Goal: Information Seeking & Learning: Learn about a topic

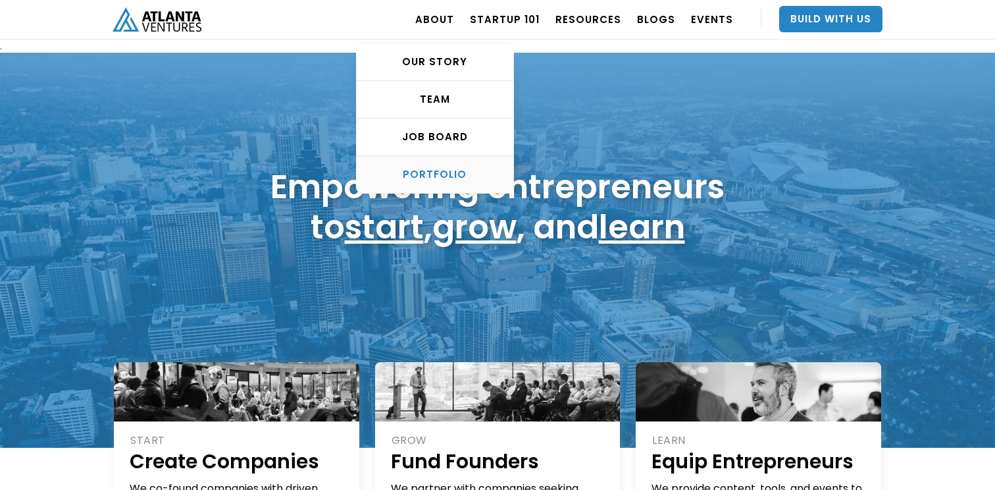
click at [446, 169] on div "PORTFOLIO" at bounding box center [435, 174] width 157 height 13
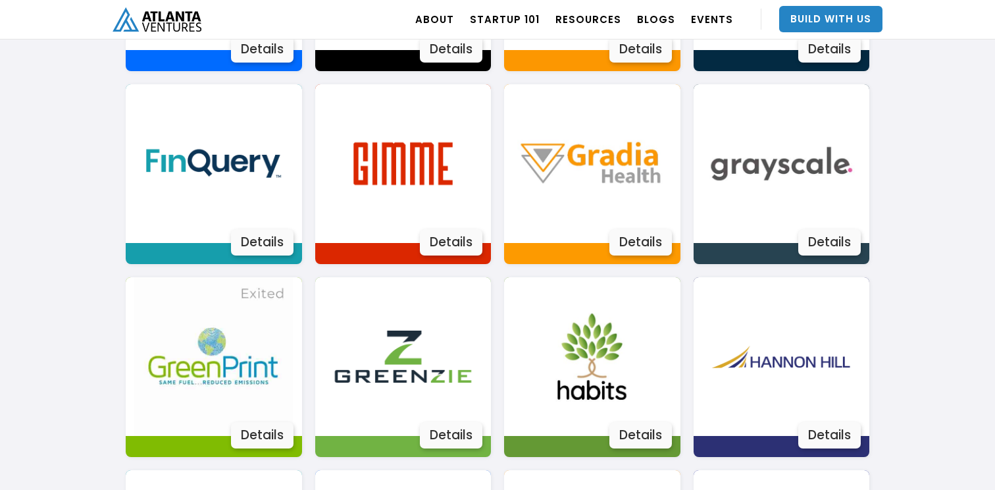
scroll to position [1294, 0]
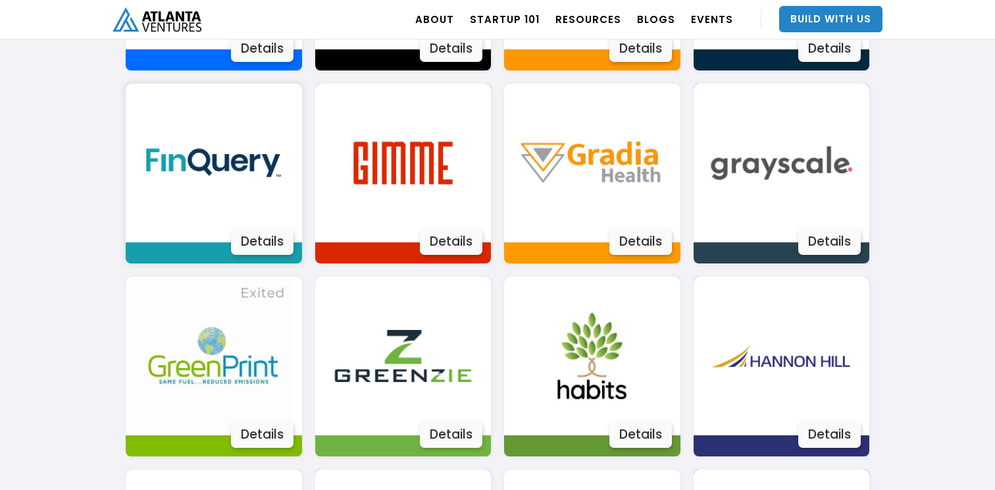
click at [261, 186] on img at bounding box center [213, 163] width 159 height 159
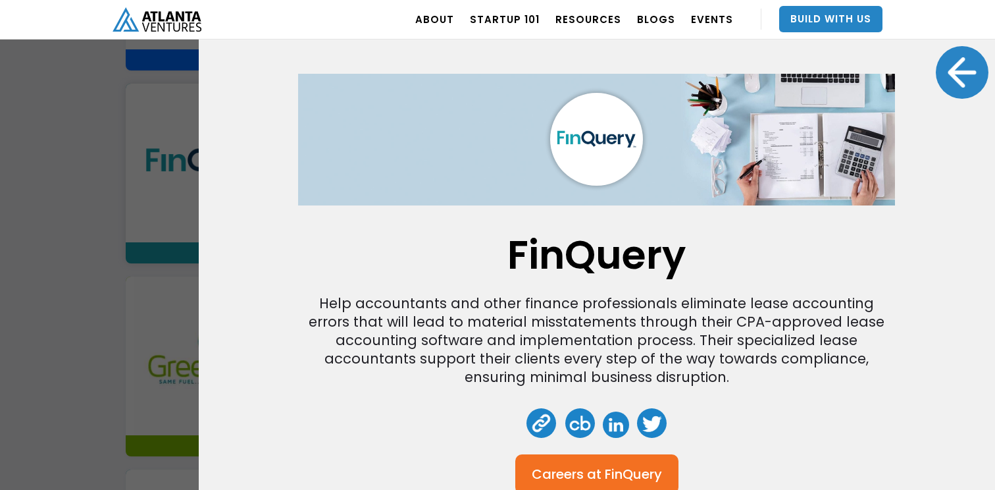
click at [970, 74] on div at bounding box center [962, 72] width 53 height 53
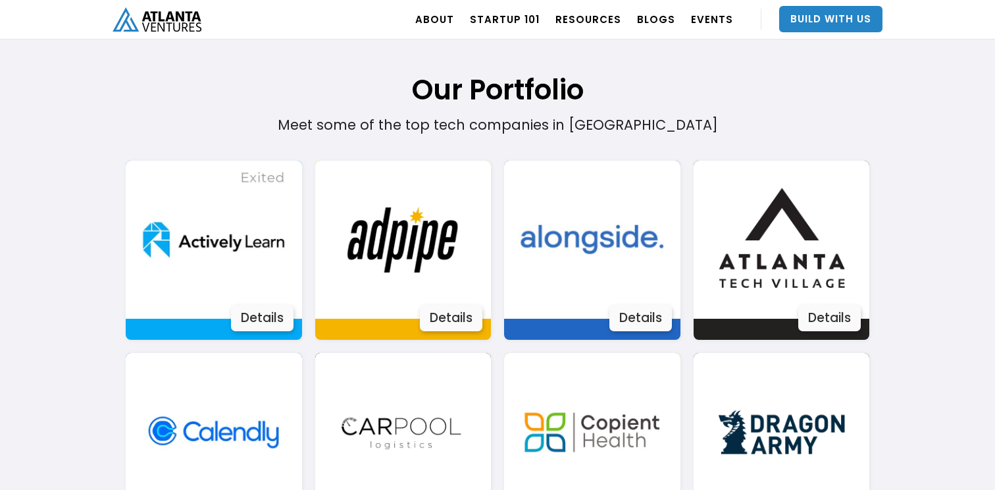
scroll to position [832, 0]
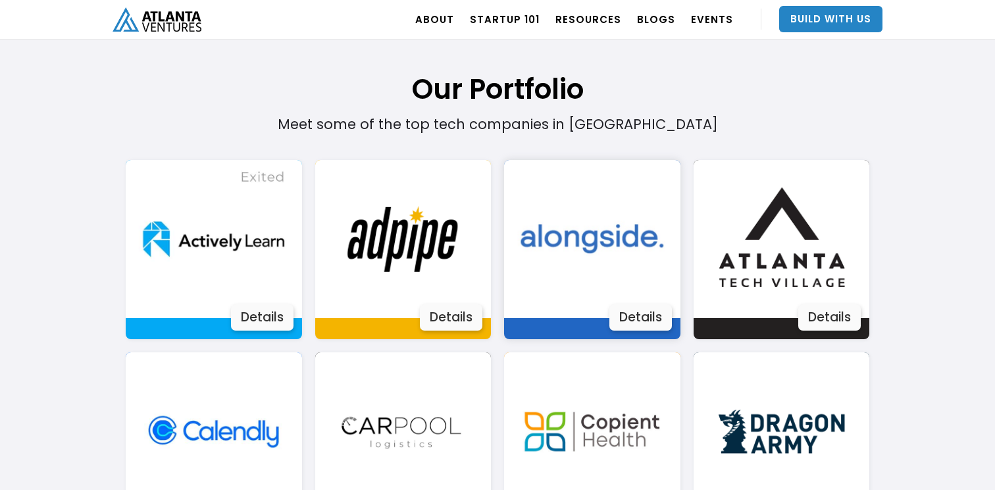
click at [647, 291] on img at bounding box center [592, 239] width 159 height 159
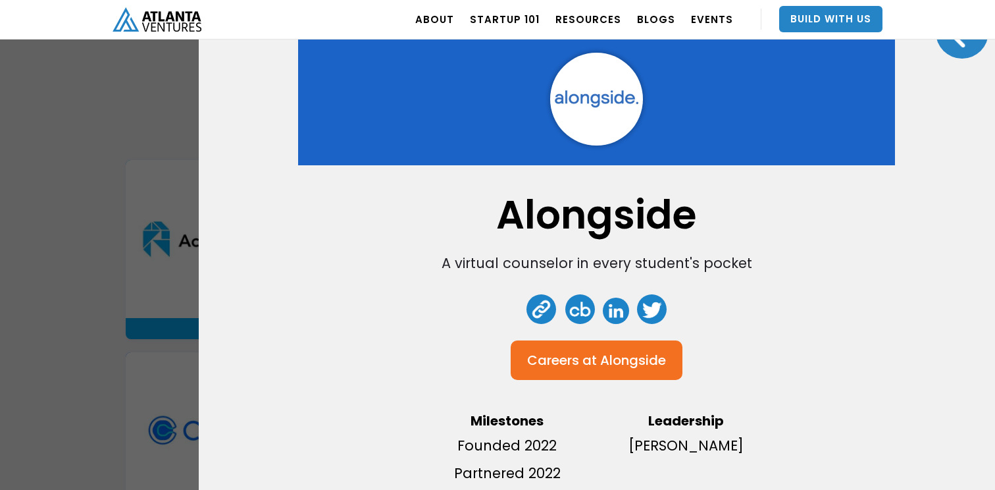
scroll to position [41, 0]
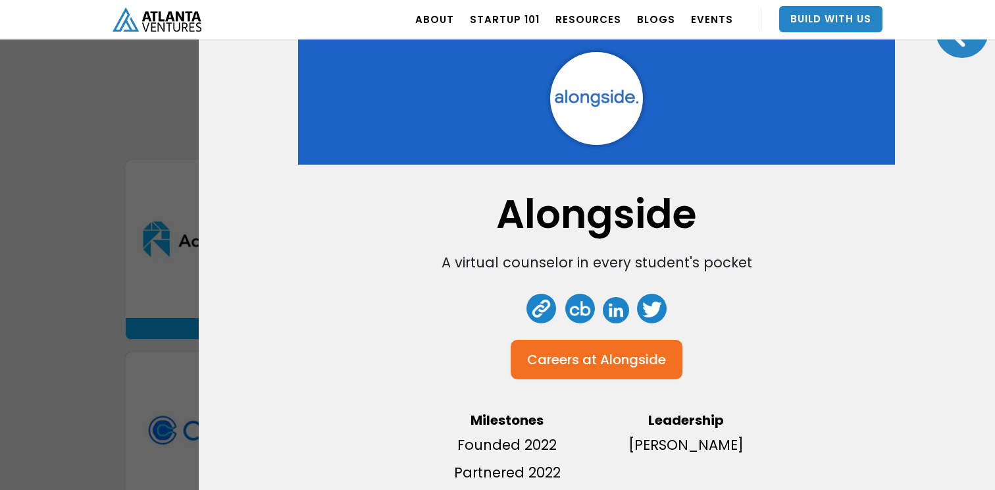
click at [959, 43] on div at bounding box center [962, 31] width 53 height 53
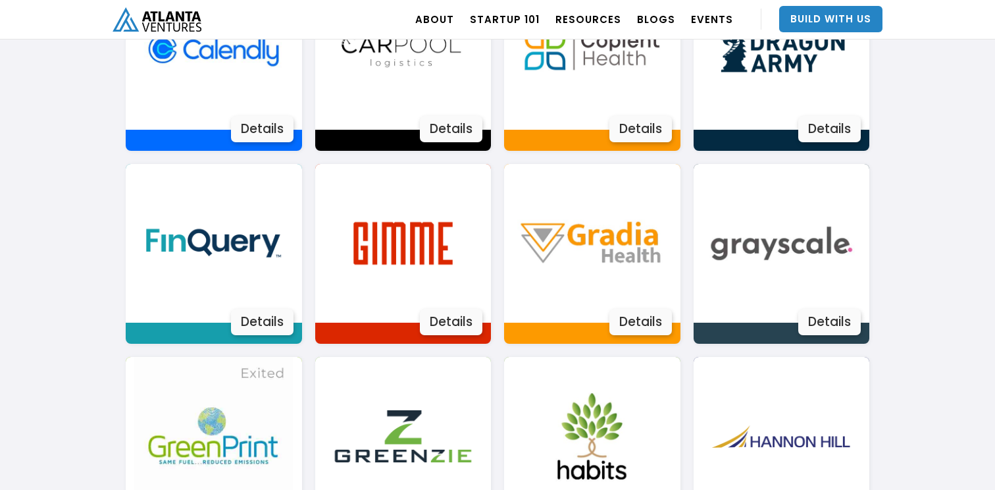
scroll to position [1234, 0]
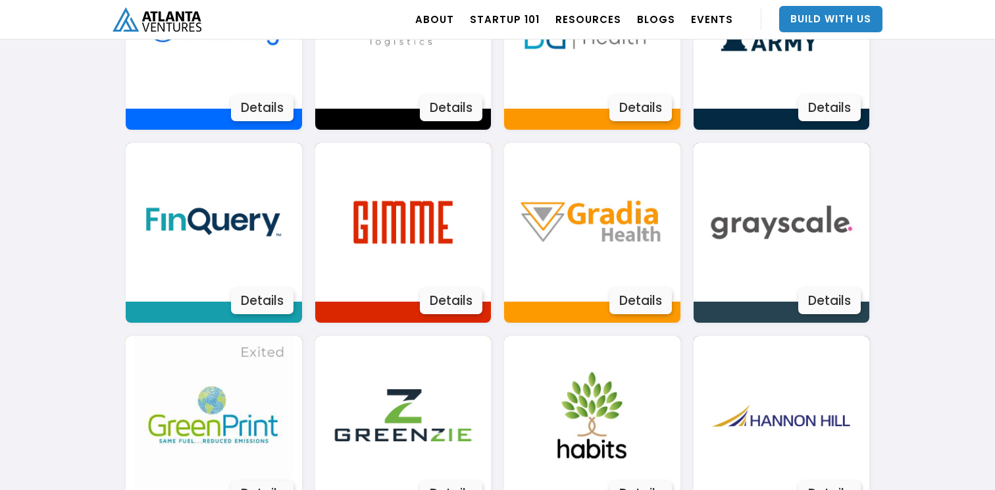
click at [471, 238] on img at bounding box center [403, 222] width 159 height 159
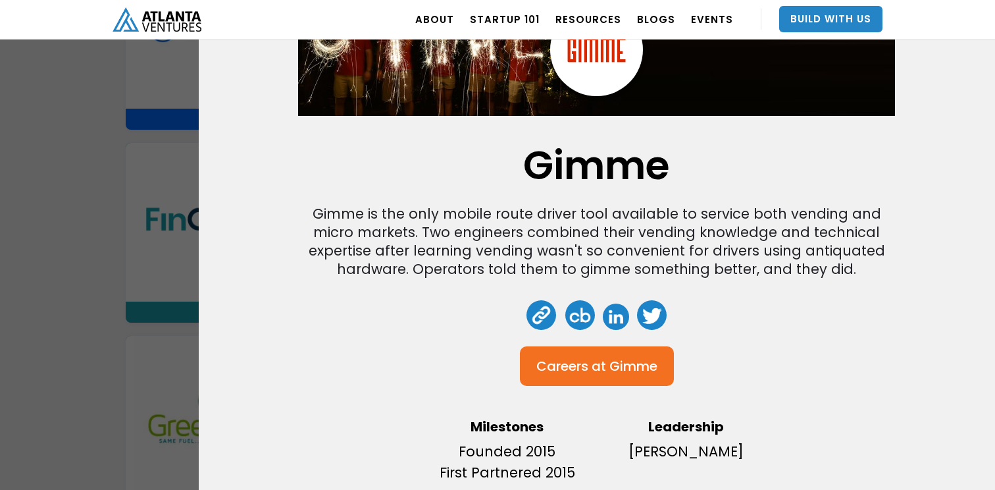
scroll to position [0, 0]
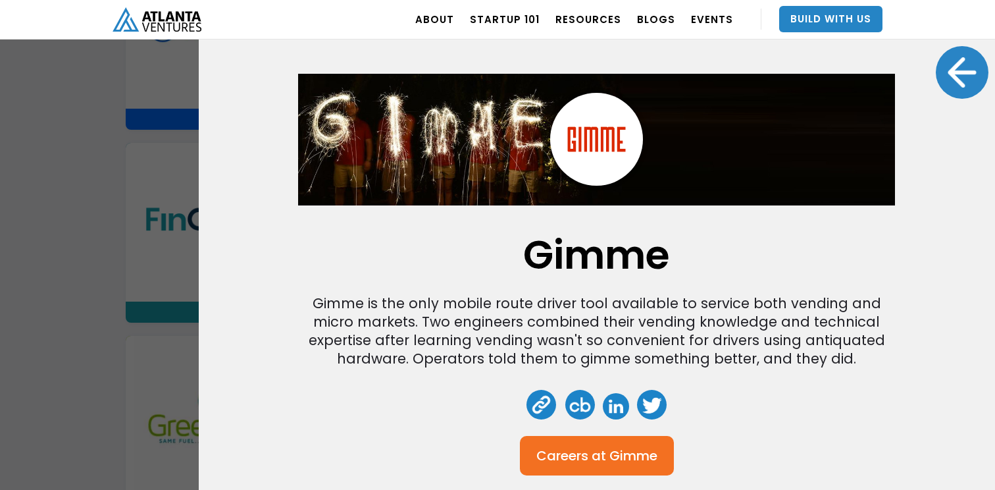
click at [950, 87] on div at bounding box center [962, 72] width 53 height 53
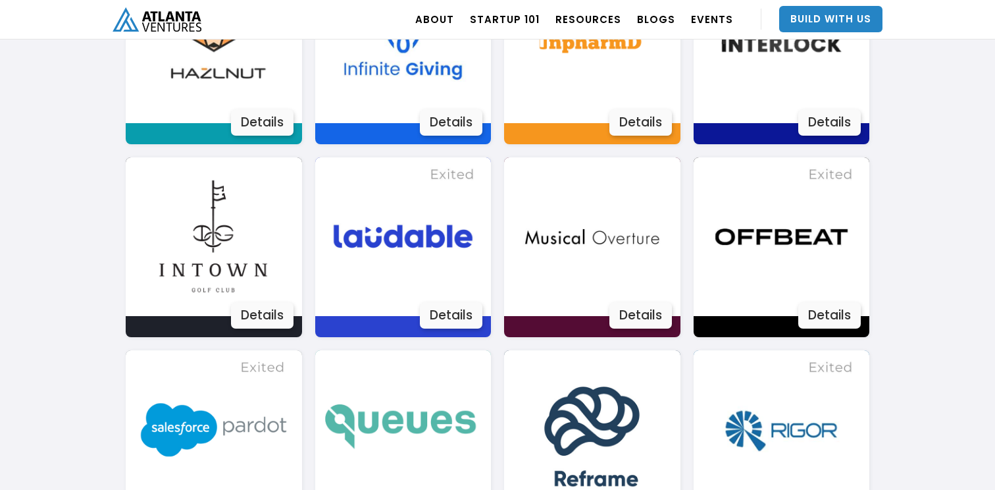
scroll to position [1799, 0]
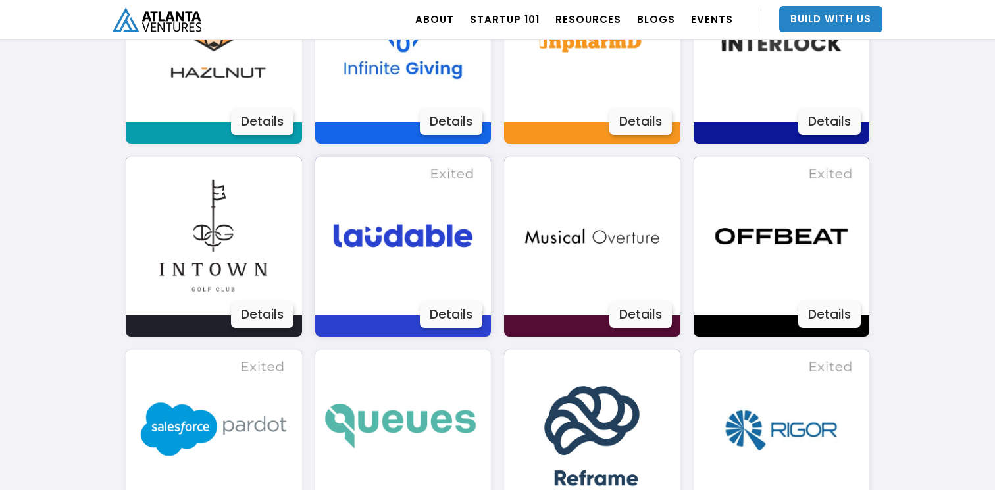
click at [406, 245] on img at bounding box center [403, 236] width 159 height 159
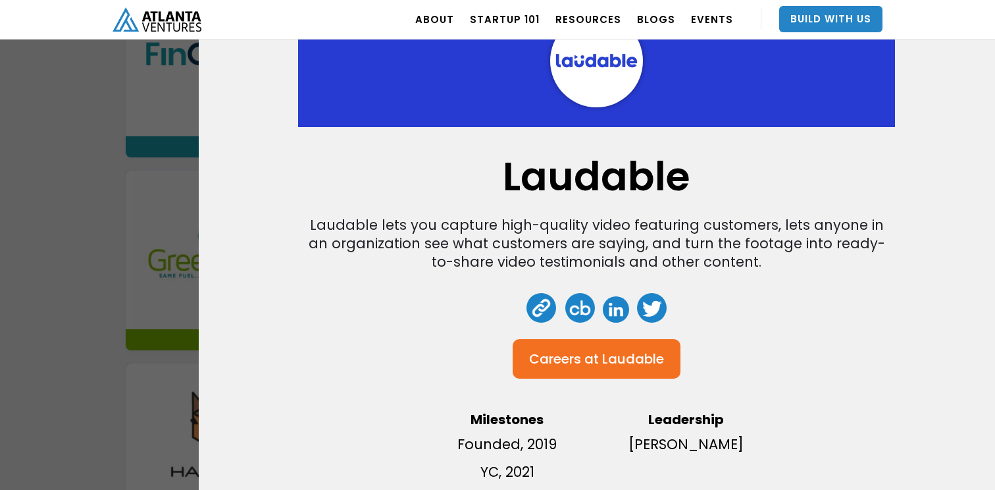
scroll to position [0, 0]
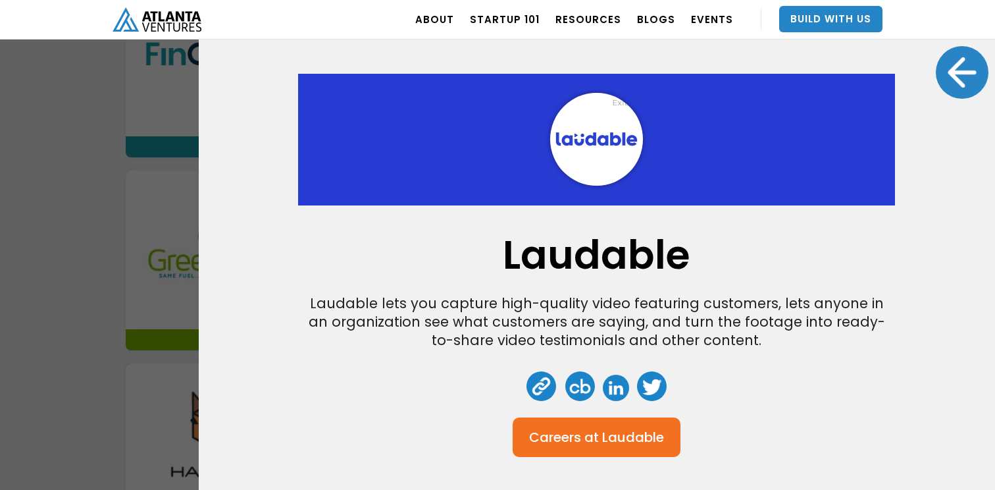
click at [966, 92] on div at bounding box center [962, 72] width 53 height 53
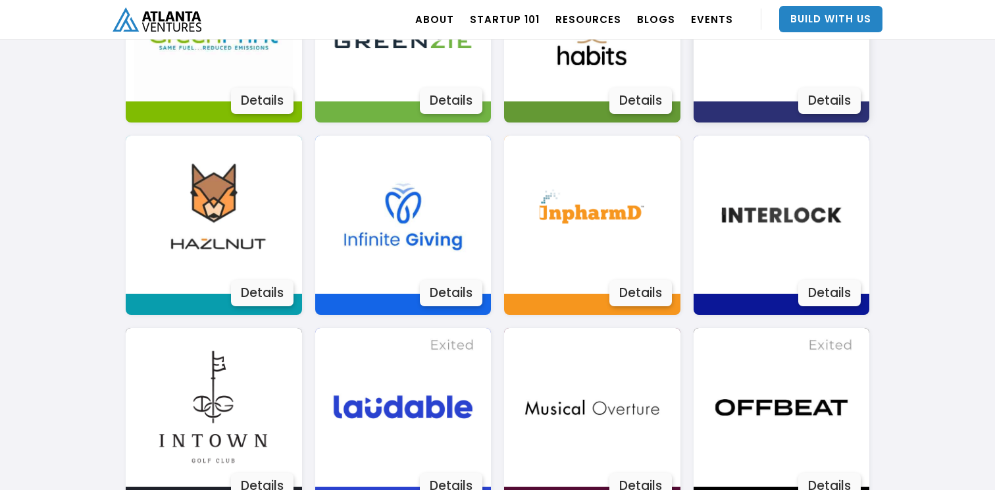
scroll to position [1641, 0]
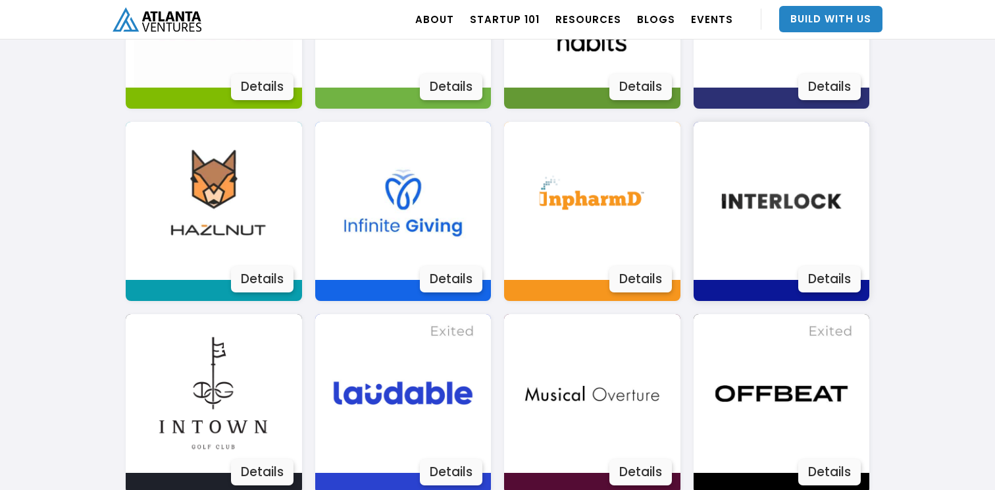
click at [828, 230] on img at bounding box center [781, 201] width 159 height 159
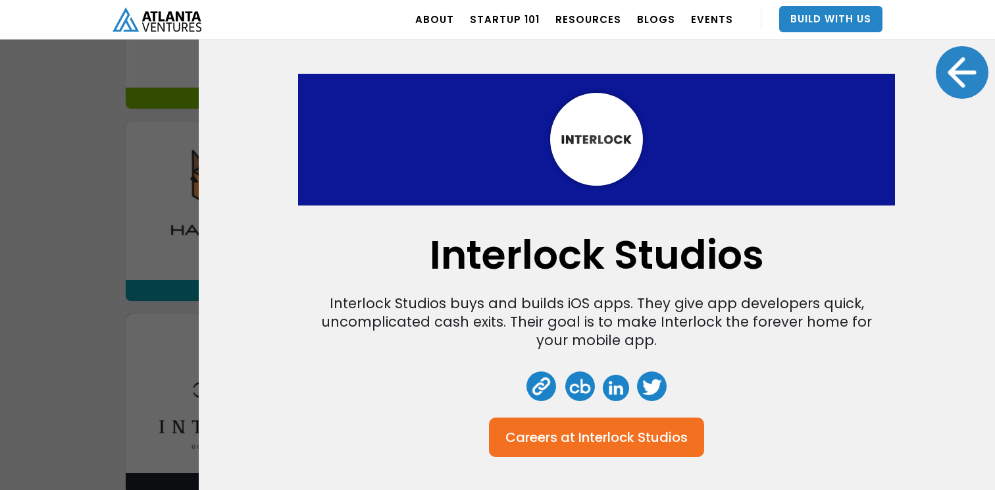
click at [962, 90] on div at bounding box center [962, 72] width 53 height 53
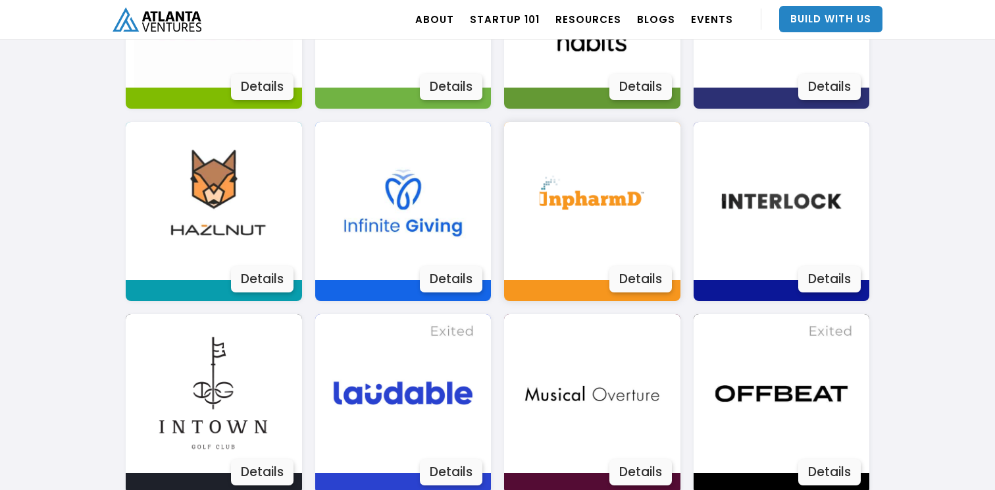
click at [616, 234] on img at bounding box center [592, 201] width 159 height 159
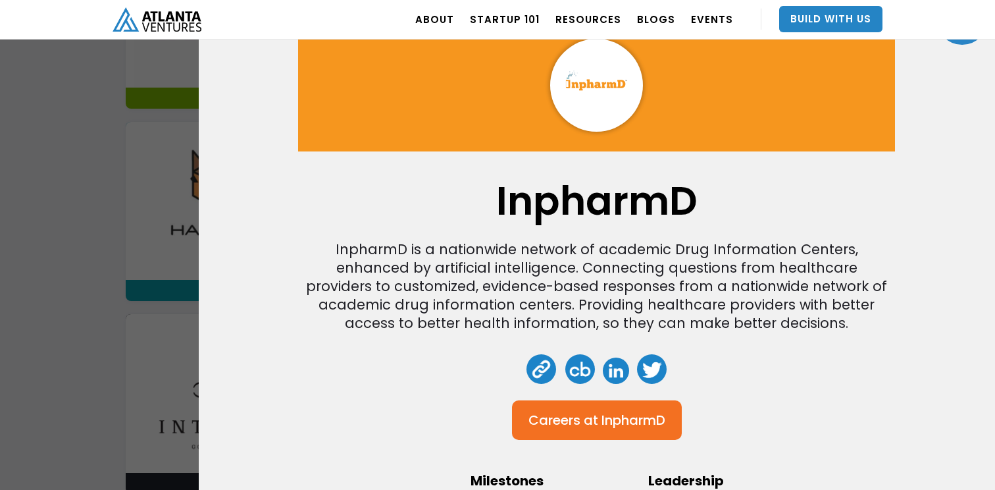
scroll to position [0, 0]
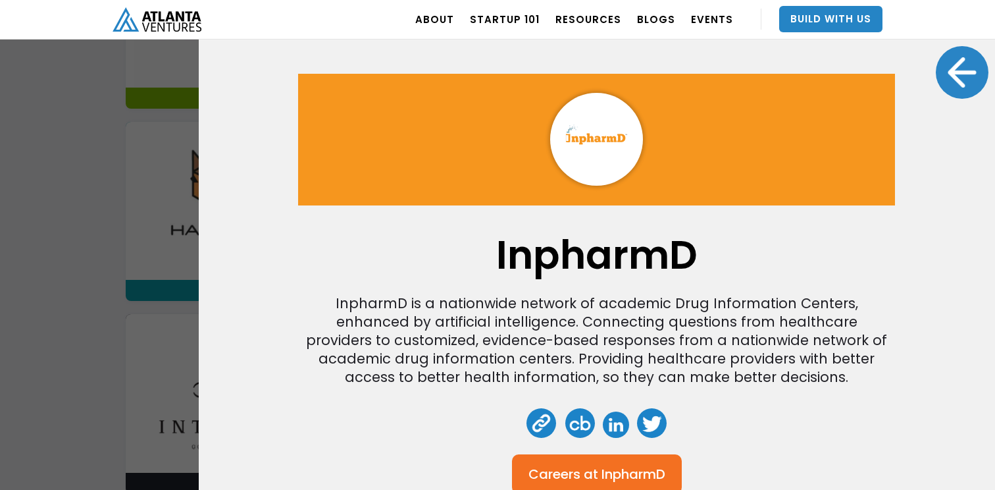
click at [966, 75] on div at bounding box center [962, 72] width 53 height 53
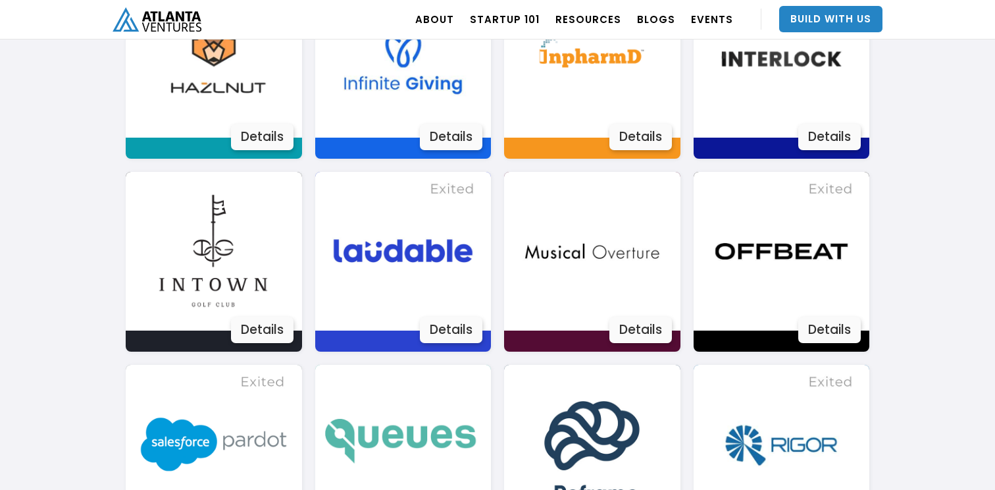
scroll to position [1803, 0]
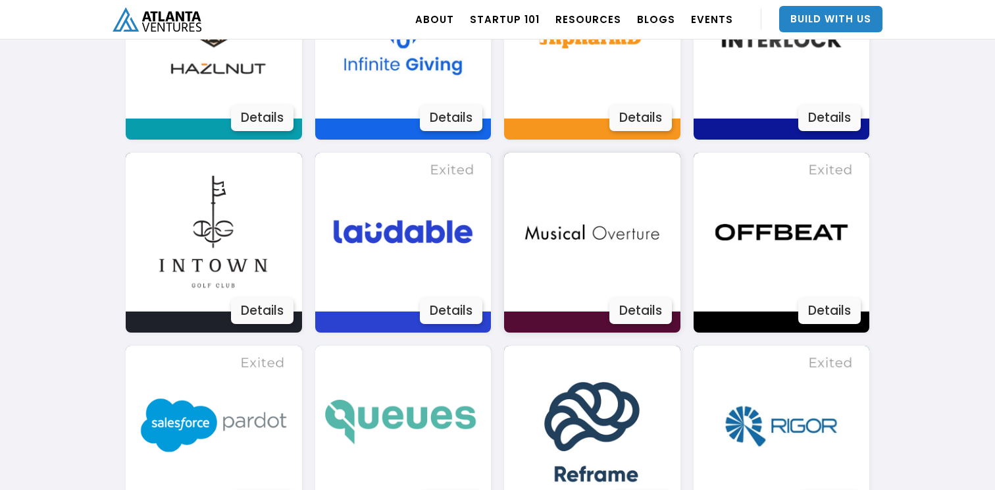
click at [570, 226] on img at bounding box center [592, 232] width 159 height 159
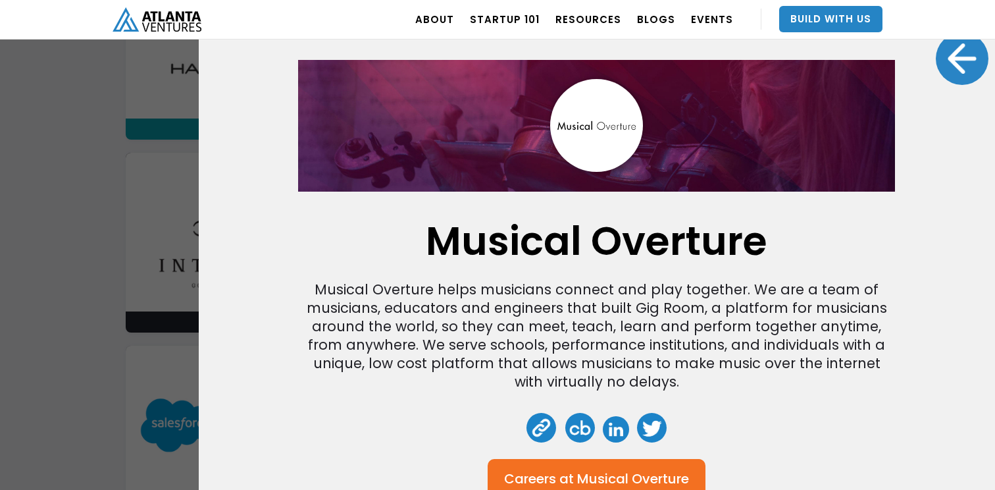
scroll to position [0, 0]
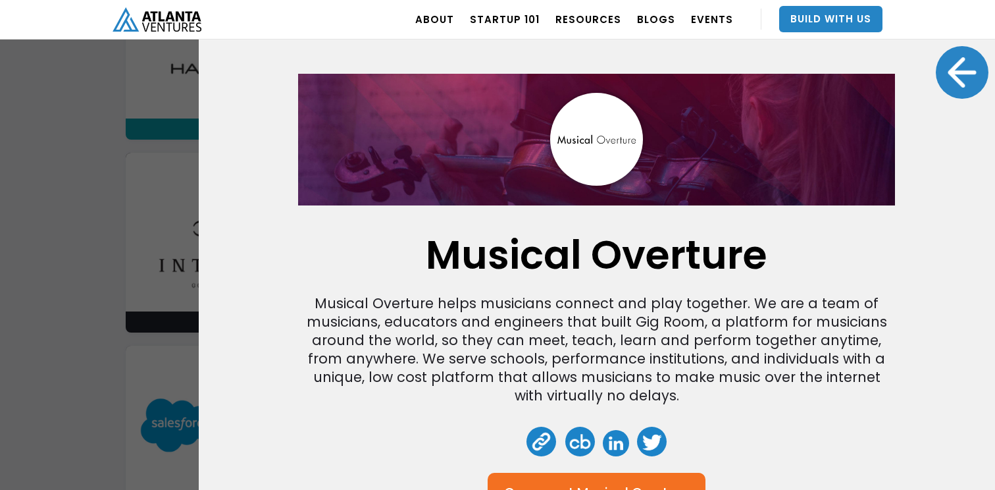
click at [957, 69] on div at bounding box center [962, 72] width 53 height 53
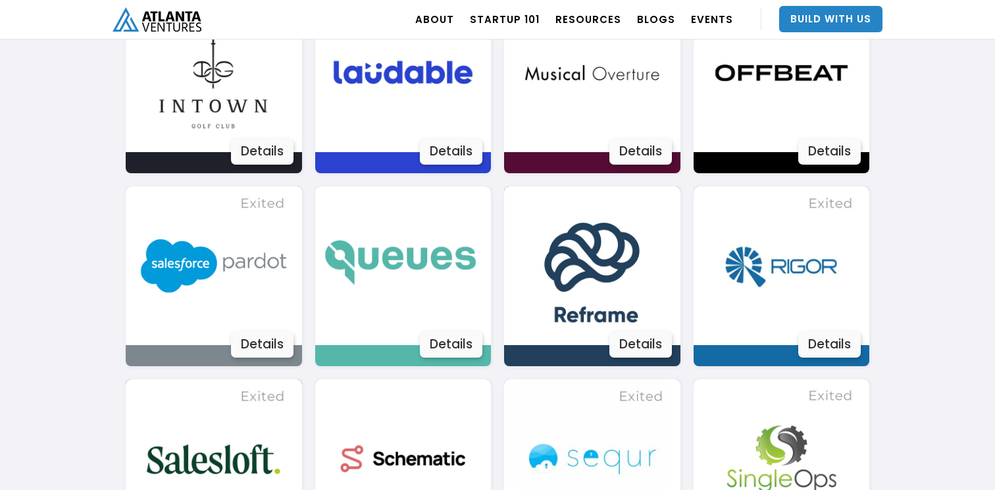
scroll to position [1968, 0]
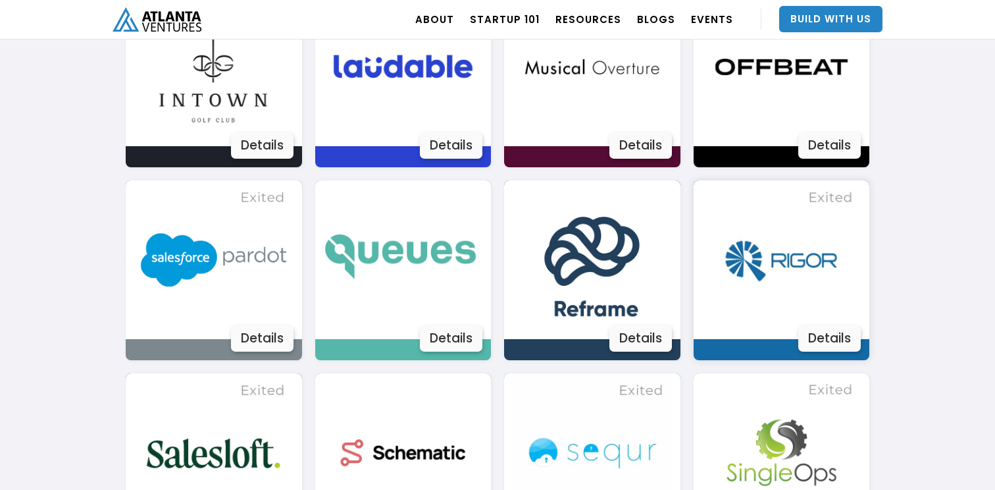
click at [797, 278] on img at bounding box center [781, 259] width 159 height 159
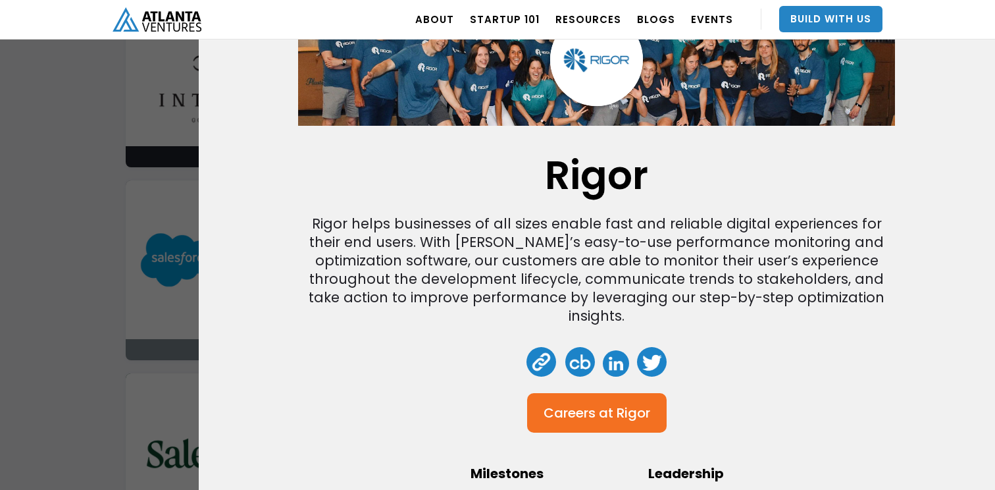
scroll to position [0, 0]
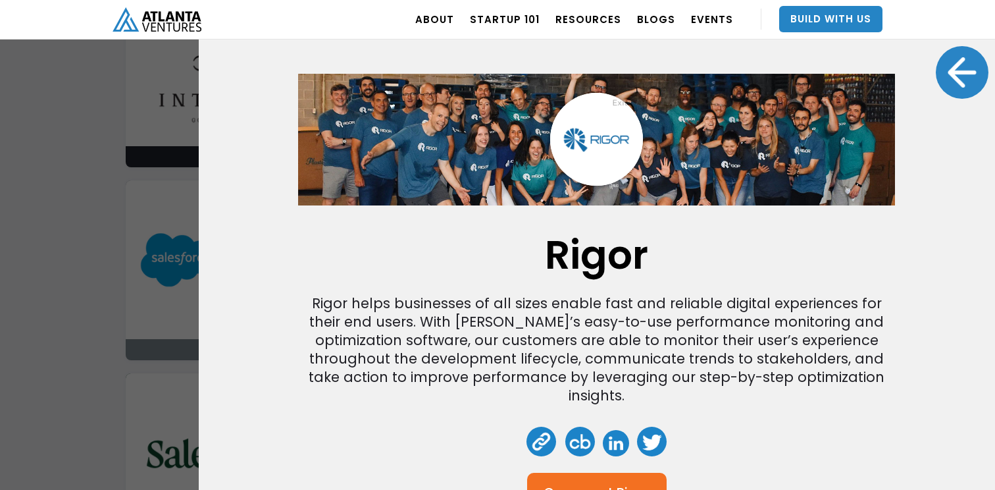
click at [938, 87] on div "[PERSON_NAME] helps businesses of all sizes enable fast and reliable digital ex…" at bounding box center [597, 245] width 797 height 490
click at [951, 84] on div at bounding box center [962, 72] width 53 height 53
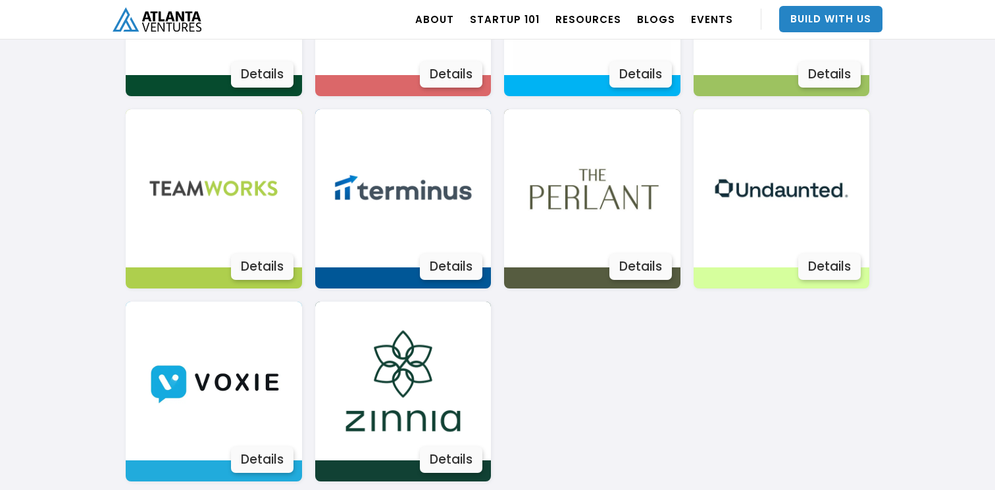
scroll to position [2431, 0]
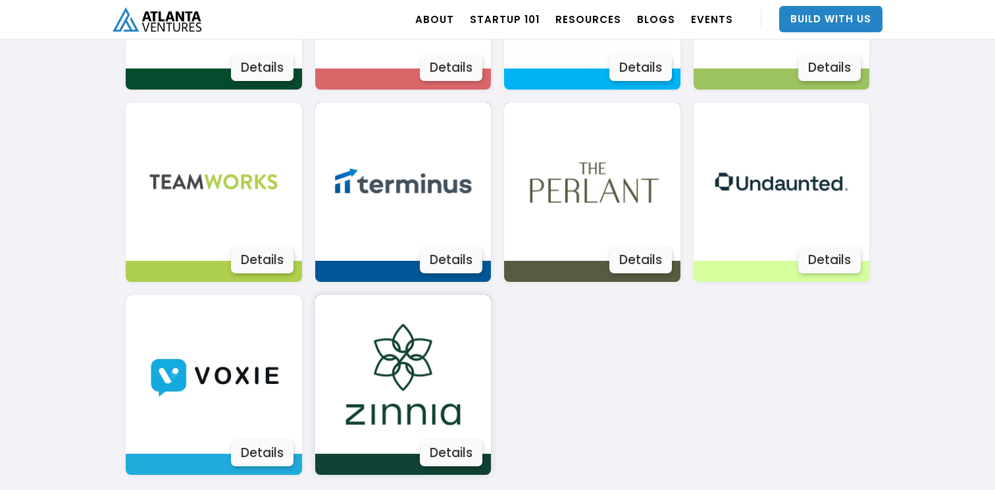
click at [404, 400] on img at bounding box center [403, 374] width 159 height 159
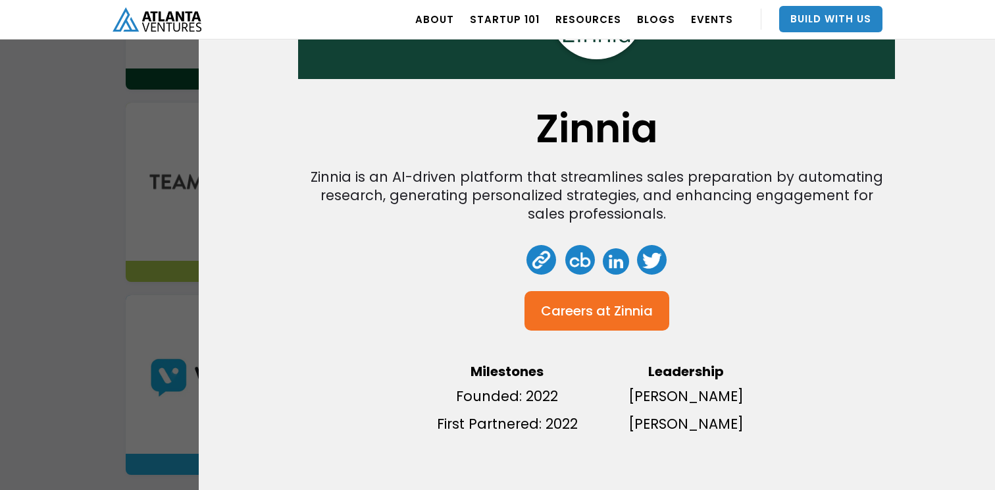
scroll to position [33, 0]
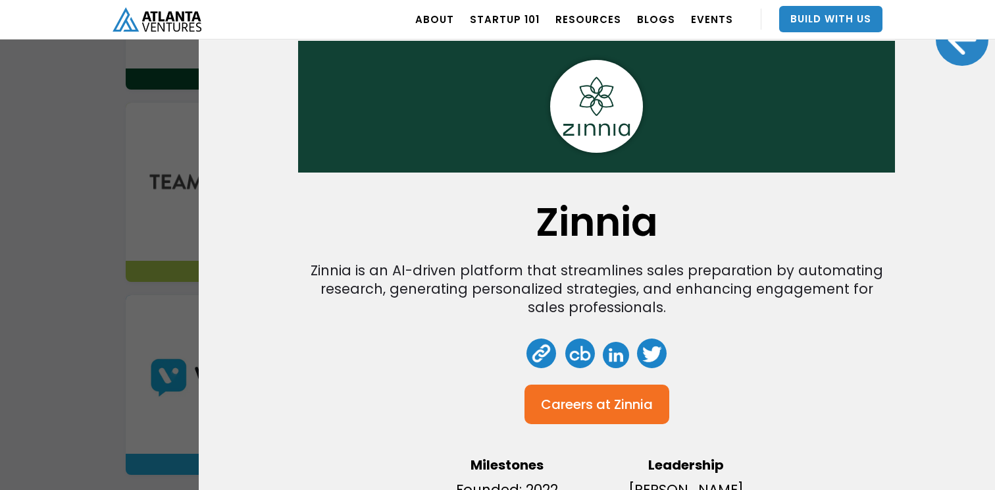
click at [963, 55] on div at bounding box center [962, 39] width 53 height 53
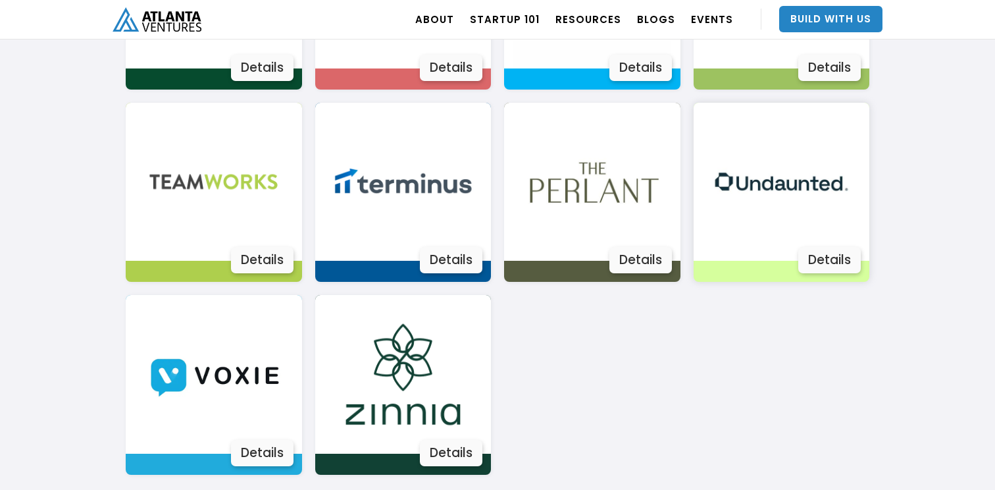
click at [789, 194] on img at bounding box center [781, 182] width 159 height 159
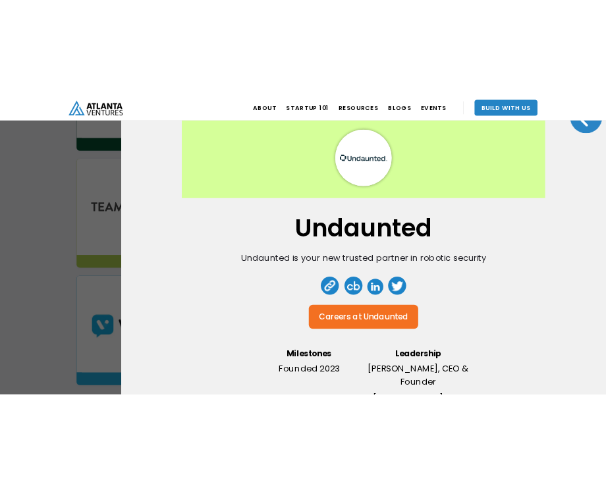
scroll to position [0, 0]
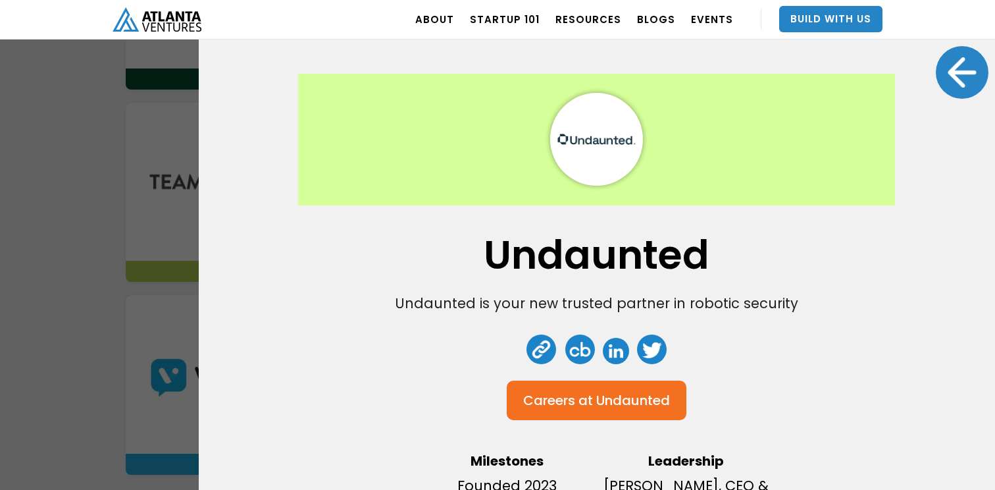
click at [547, 344] on link at bounding box center [542, 349] width 30 height 30
